Goal: Find specific page/section: Find specific page/section

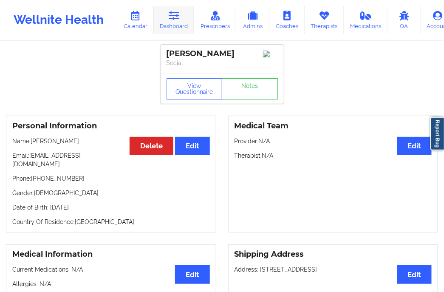
click at [163, 20] on link "Dashboard" at bounding box center [174, 20] width 41 height 28
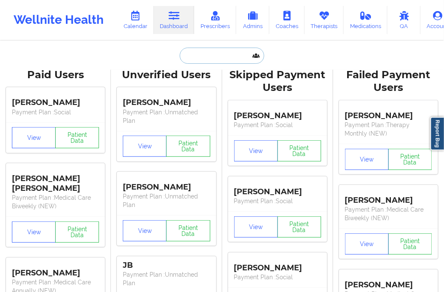
click at [202, 57] on input "text" at bounding box center [222, 56] width 84 height 16
paste input "[PERSON_NAME][EMAIL_ADDRESS][PERSON_NAME][DOMAIN_NAME]"
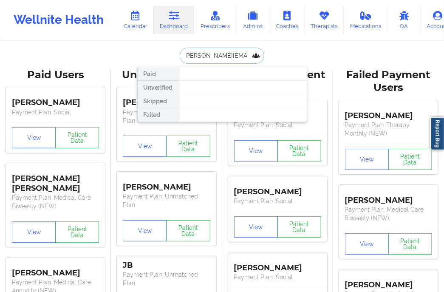
scroll to position [0, 2]
drag, startPoint x: 253, startPoint y: 57, endPoint x: 221, endPoint y: 58, distance: 31.9
click at [221, 58] on input "[PERSON_NAME][EMAIL_ADDRESS][PERSON_NAME][DOMAIN_NAME]" at bounding box center [222, 56] width 84 height 16
type input "e"
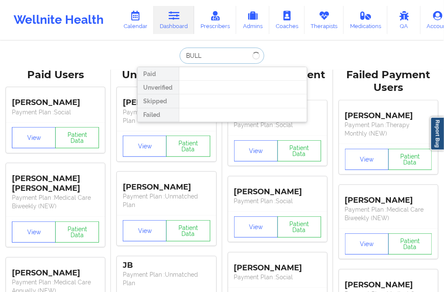
type input "BULLA"
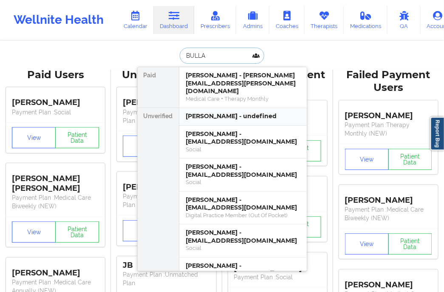
click at [250, 112] on div "[PERSON_NAME] - undefined" at bounding box center [243, 116] width 114 height 8
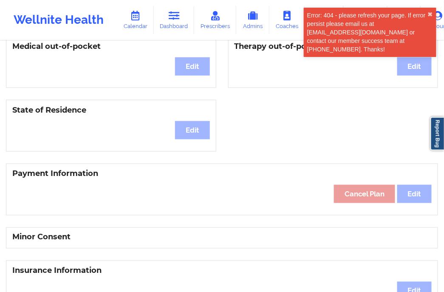
scroll to position [256, 0]
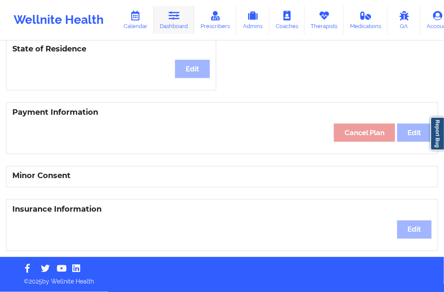
click at [181, 20] on link "Dashboard" at bounding box center [174, 20] width 41 height 28
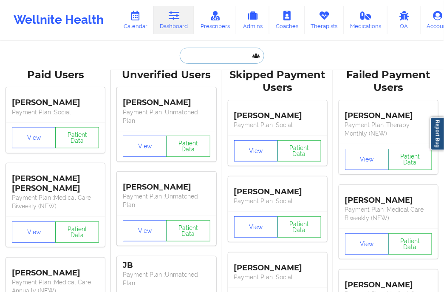
click at [209, 57] on input "text" at bounding box center [222, 56] width 84 height 16
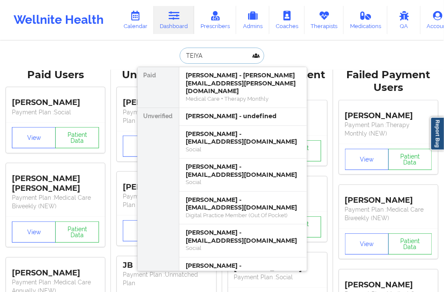
type input "TEIYAH"
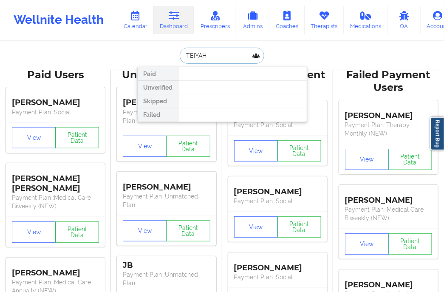
drag, startPoint x: 206, startPoint y: 57, endPoint x: 181, endPoint y: 54, distance: 25.3
click at [181, 54] on input "TEIYAH" at bounding box center [222, 56] width 84 height 16
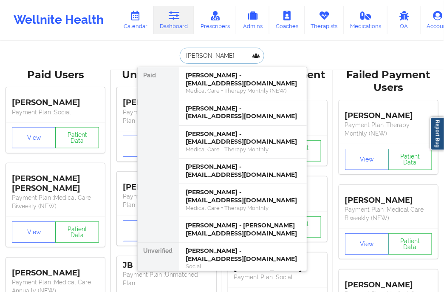
type input "[PERSON_NAME]"
click at [157, 59] on div "[PERSON_NAME] Paid [PERSON_NAME] - [EMAIL_ADDRESS][DOMAIN_NAME] Medical Care + …" at bounding box center [222, 56] width 170 height 16
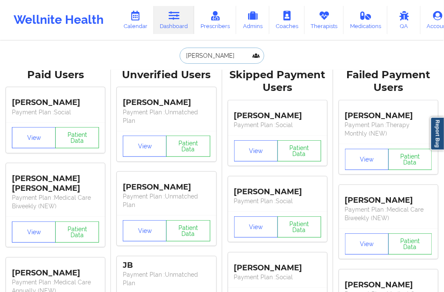
click at [184, 55] on input "[PERSON_NAME]" at bounding box center [222, 56] width 84 height 16
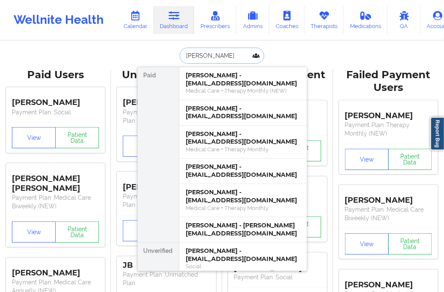
drag, startPoint x: 205, startPoint y: 56, endPoint x: 151, endPoint y: 62, distance: 54.7
click at [151, 62] on div "[PERSON_NAME] Paid [PERSON_NAME] - [EMAIL_ADDRESS][DOMAIN_NAME] Medical Care + …" at bounding box center [222, 56] width 170 height 16
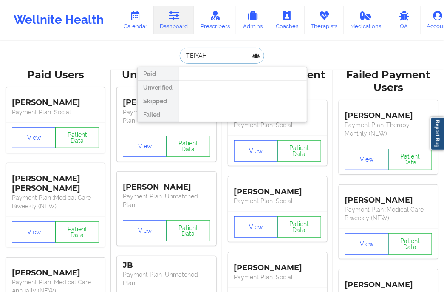
type input "TEIYAH"
drag, startPoint x: 214, startPoint y: 53, endPoint x: 176, endPoint y: 58, distance: 38.1
click at [176, 58] on div "TEIYAH Paid Unverified Skipped Failed" at bounding box center [222, 56] width 170 height 16
type input "[PERSON_NAME]"
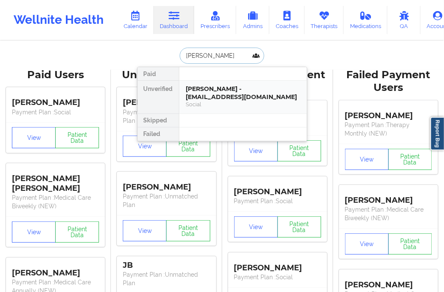
click at [208, 96] on div "[PERSON_NAME] - [EMAIL_ADDRESS][DOMAIN_NAME]" at bounding box center [243, 93] width 114 height 16
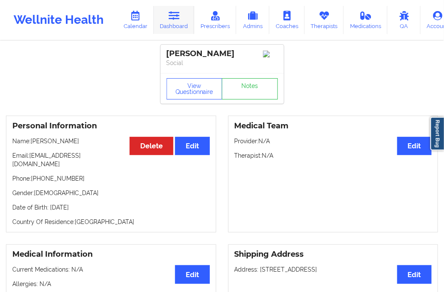
click at [173, 27] on link "Dashboard" at bounding box center [174, 20] width 41 height 28
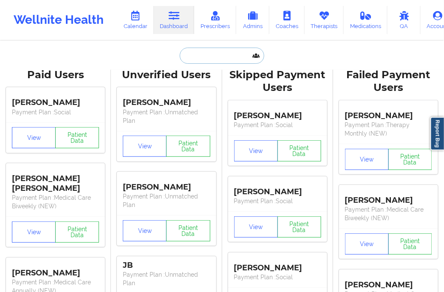
click at [219, 56] on input "text" at bounding box center [222, 56] width 84 height 16
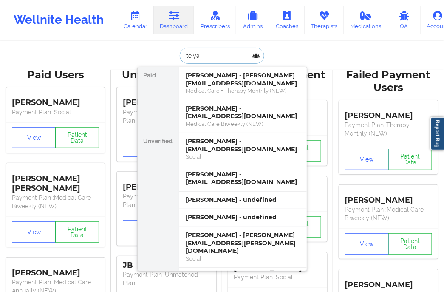
type input "teiyah"
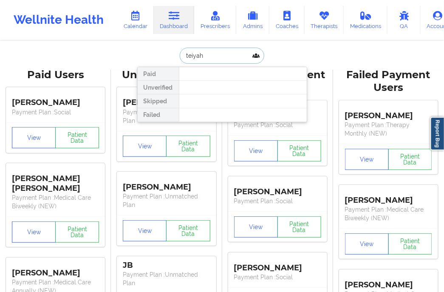
drag, startPoint x: 210, startPoint y: 53, endPoint x: 172, endPoint y: 57, distance: 37.6
click at [173, 56] on div "teiyah Paid Unverified Skipped Failed" at bounding box center [222, 56] width 170 height 16
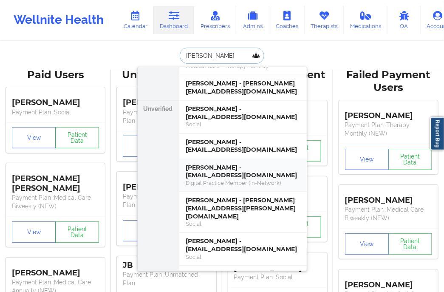
scroll to position [189, 0]
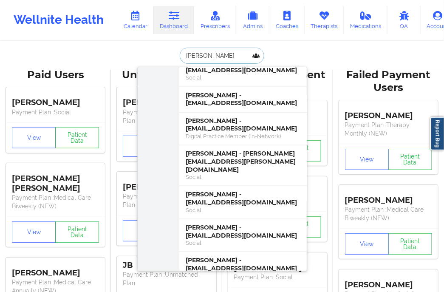
type input "[PERSON_NAME]"
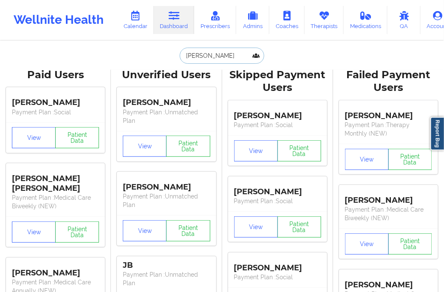
drag, startPoint x: 207, startPoint y: 55, endPoint x: 178, endPoint y: 60, distance: 29.2
click at [180, 60] on input "[PERSON_NAME]" at bounding box center [222, 56] width 84 height 16
click at [205, 55] on input "text" at bounding box center [222, 56] width 84 height 16
paste input "Zbrzezny"
type input "Zbrzezny"
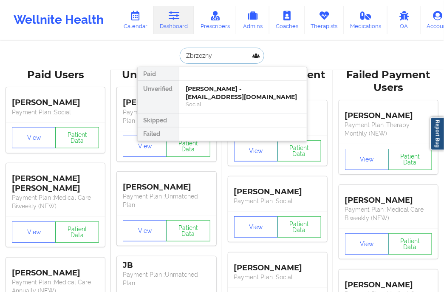
scroll to position [0, 0]
click at [203, 88] on div "[PERSON_NAME] - [EMAIL_ADDRESS][DOMAIN_NAME]" at bounding box center [243, 93] width 114 height 16
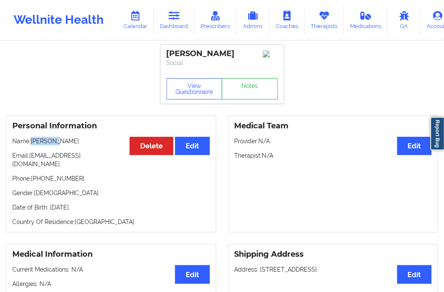
drag, startPoint x: 52, startPoint y: 144, endPoint x: 31, endPoint y: 147, distance: 21.0
click at [31, 145] on p "Name: [PERSON_NAME]" at bounding box center [111, 141] width 198 height 9
copy p "Patrycja"
click at [206, 88] on button "View Questionnaire" at bounding box center [195, 88] width 56 height 21
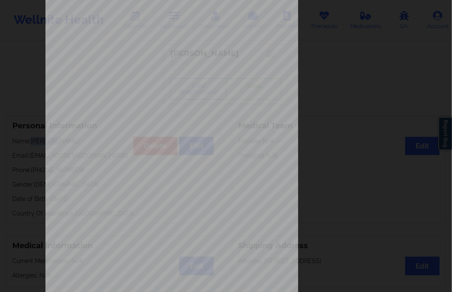
scroll to position [113, 0]
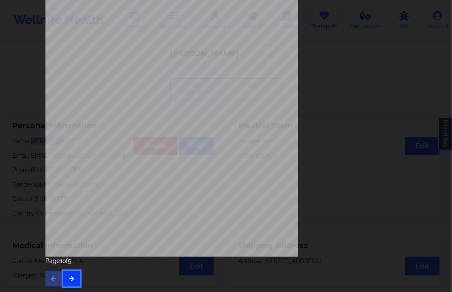
click at [72, 274] on button "button" at bounding box center [71, 278] width 17 height 15
click at [70, 278] on icon "button" at bounding box center [71, 278] width 7 height 5
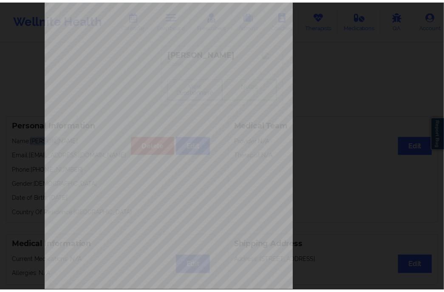
scroll to position [0, 0]
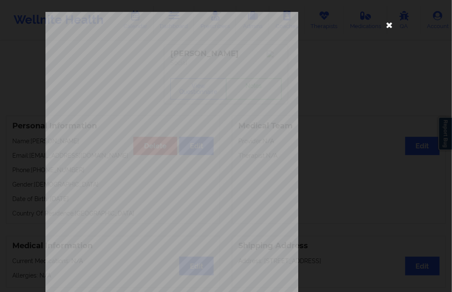
click at [389, 24] on icon at bounding box center [390, 25] width 14 height 14
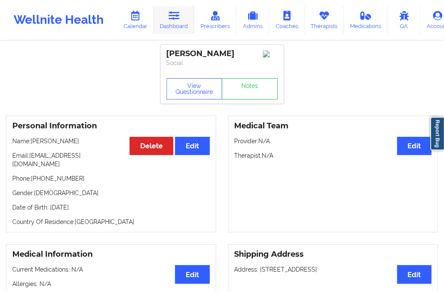
click at [170, 17] on icon at bounding box center [173, 15] width 11 height 9
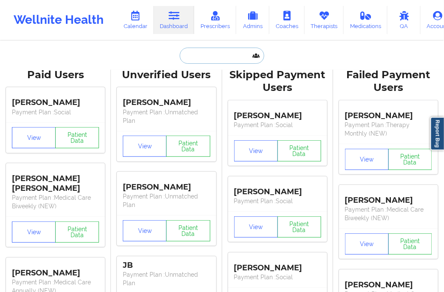
click at [206, 59] on input "text" at bounding box center [222, 56] width 84 height 16
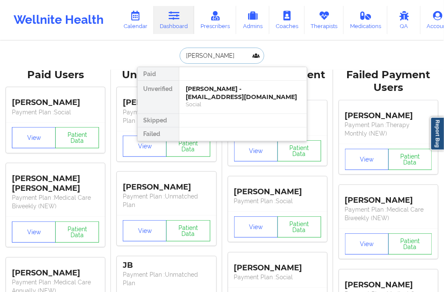
type input "[PERSON_NAME]"
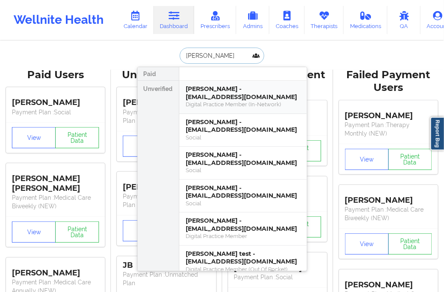
click at [237, 89] on div "[PERSON_NAME] - [EMAIL_ADDRESS][DOMAIN_NAME]" at bounding box center [243, 93] width 114 height 16
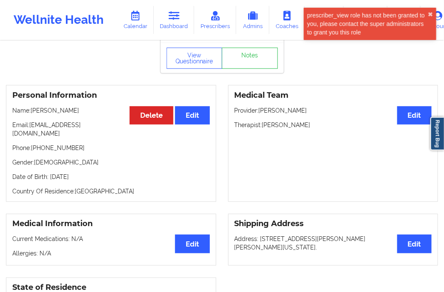
scroll to position [94, 0]
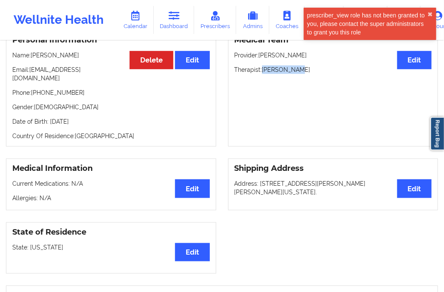
drag, startPoint x: 304, startPoint y: 66, endPoint x: 262, endPoint y: 72, distance: 42.4
click at [262, 72] on p "Therapist: [PERSON_NAME]" at bounding box center [334, 69] width 198 height 9
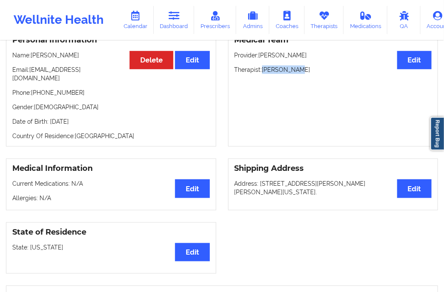
copy p "[PERSON_NAME]"
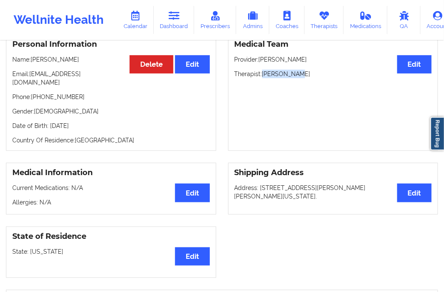
scroll to position [0, 0]
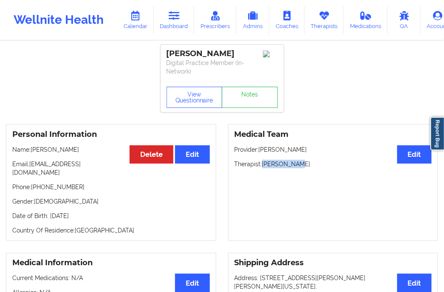
copy p "[PERSON_NAME]"
click at [168, 19] on icon at bounding box center [173, 15] width 11 height 9
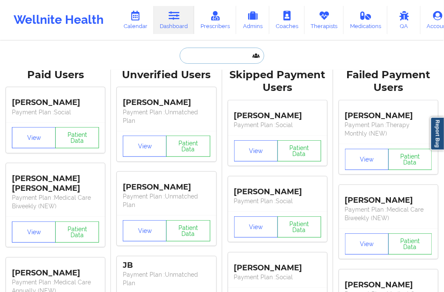
click at [204, 59] on input "text" at bounding box center [222, 56] width 84 height 16
paste input "[PERSON_NAME]"
type input "[PERSON_NAME]"
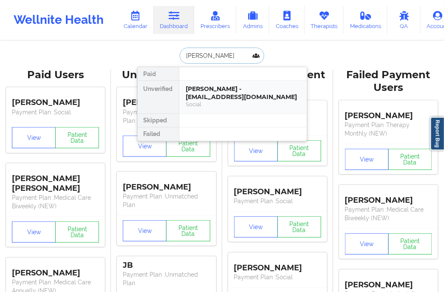
click at [214, 98] on div "[PERSON_NAME] - [EMAIL_ADDRESS][DOMAIN_NAME]" at bounding box center [243, 93] width 114 height 16
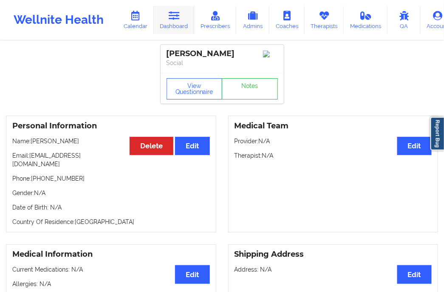
click at [163, 20] on link "Dashboard" at bounding box center [174, 20] width 41 height 28
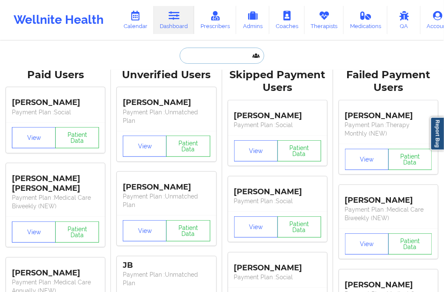
click at [198, 62] on input "text" at bounding box center [222, 56] width 84 height 16
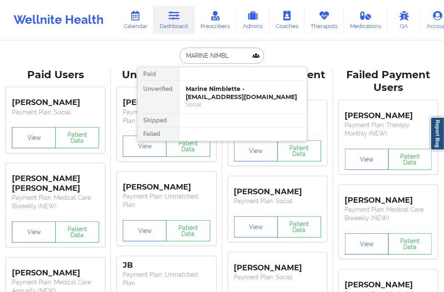
type input "MARINE NIMBLE"
click at [198, 88] on div "Marine Nimblette - [EMAIL_ADDRESS][DOMAIN_NAME]" at bounding box center [243, 93] width 114 height 16
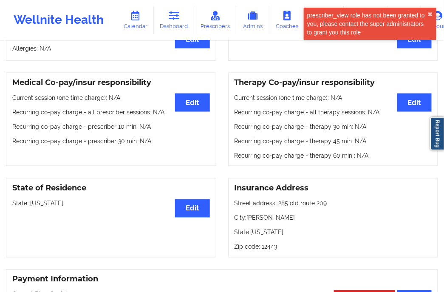
scroll to position [236, 0]
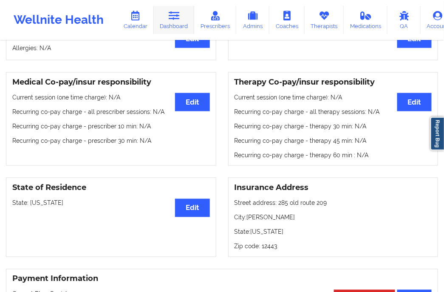
drag, startPoint x: 167, startPoint y: 23, endPoint x: 165, endPoint y: 28, distance: 4.6
click at [167, 23] on link "Dashboard" at bounding box center [174, 20] width 41 height 28
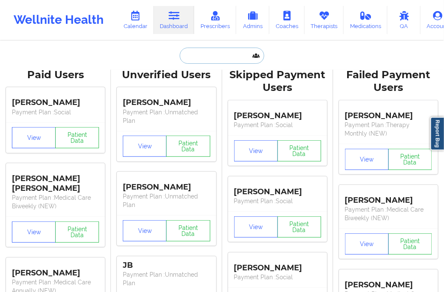
click at [204, 54] on input "text" at bounding box center [222, 56] width 84 height 16
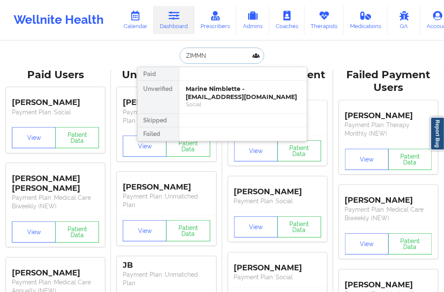
type input "ZIMMNY"
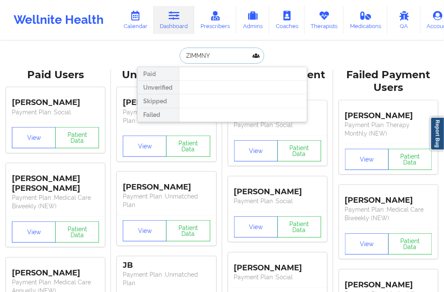
drag, startPoint x: 222, startPoint y: 53, endPoint x: 154, endPoint y: 59, distance: 67.8
click at [154, 59] on div "ZIMMNY Paid Unverified Skipped Failed" at bounding box center [222, 56] width 170 height 16
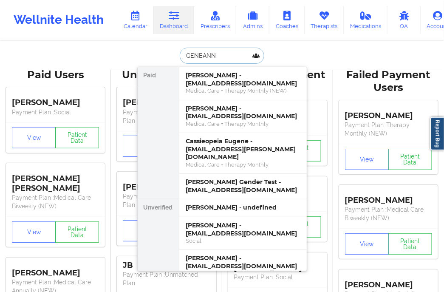
type input "GENEANNE"
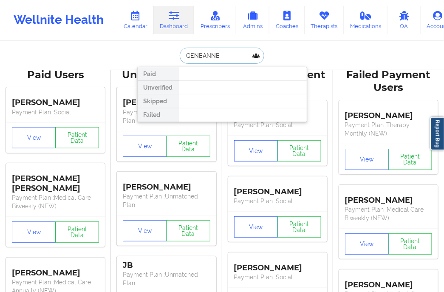
drag, startPoint x: 215, startPoint y: 56, endPoint x: 152, endPoint y: 56, distance: 62.9
click at [152, 56] on div "[PERSON_NAME] Unverified Skipped Failed" at bounding box center [222, 56] width 170 height 16
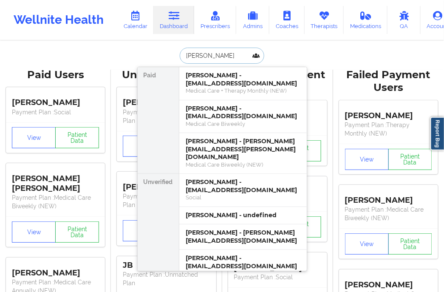
type input "[PERSON_NAME]"
